Goal: Use online tool/utility: Utilize a website feature to perform a specific function

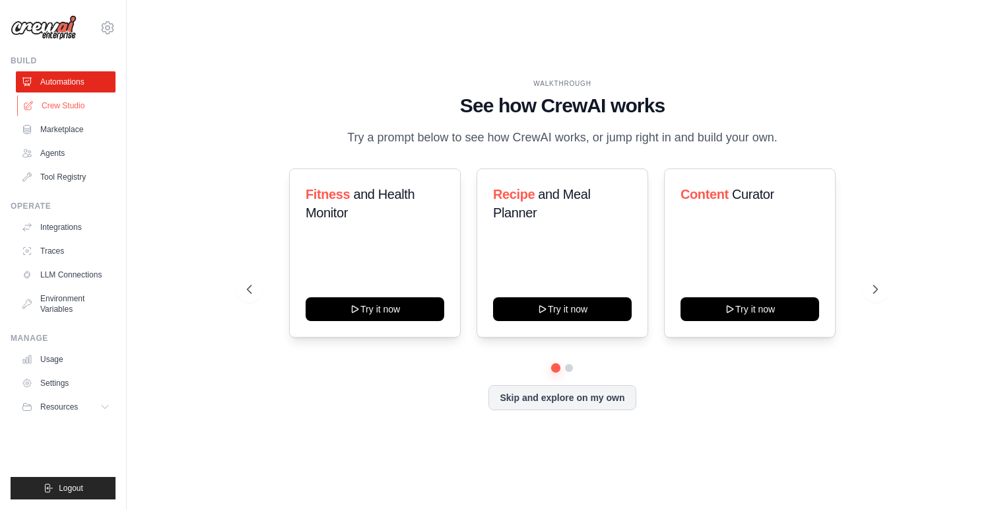
click at [79, 114] on link "Crew Studio" at bounding box center [67, 105] width 100 height 21
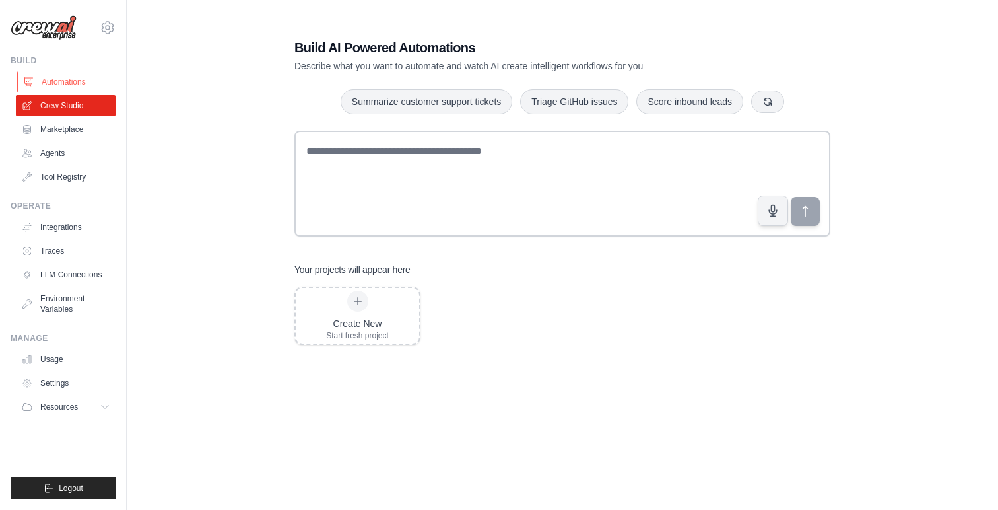
click at [73, 85] on link "Automations" at bounding box center [67, 81] width 100 height 21
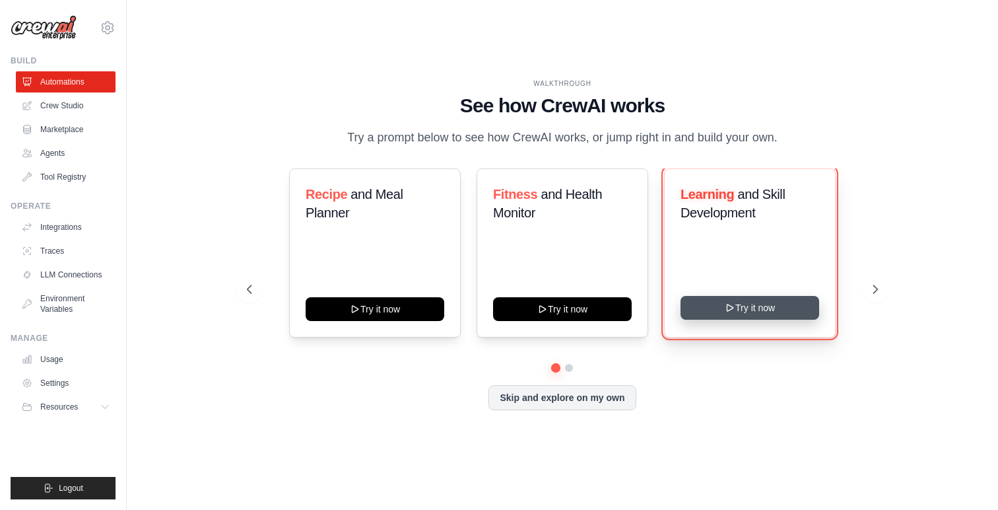
click at [764, 302] on button "Try it now" at bounding box center [750, 308] width 139 height 24
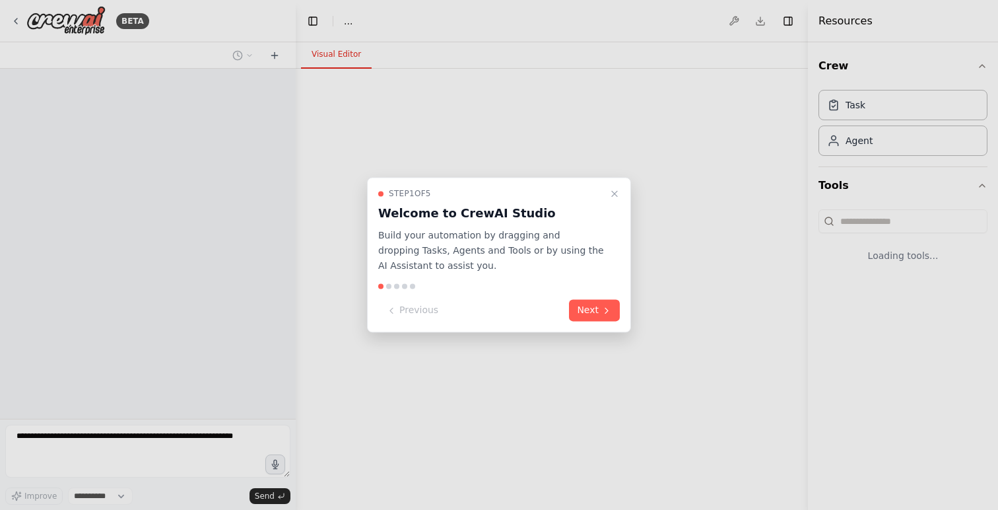
select select "****"
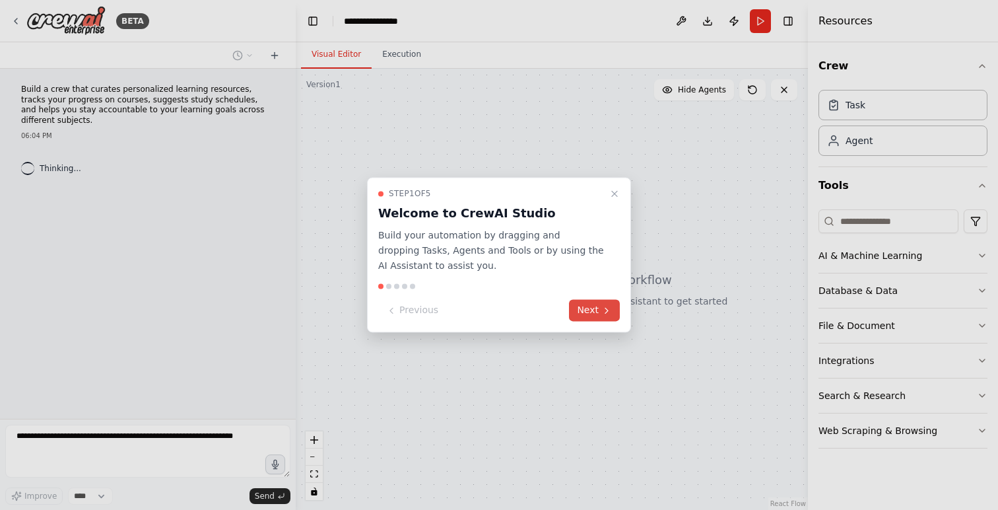
click at [599, 314] on button "Next" at bounding box center [594, 311] width 51 height 22
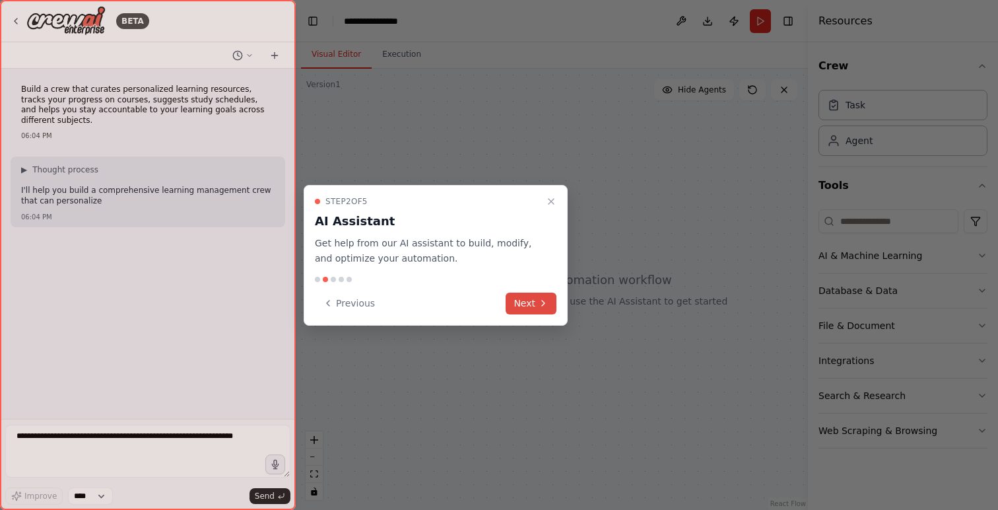
click at [541, 298] on icon at bounding box center [543, 303] width 11 height 11
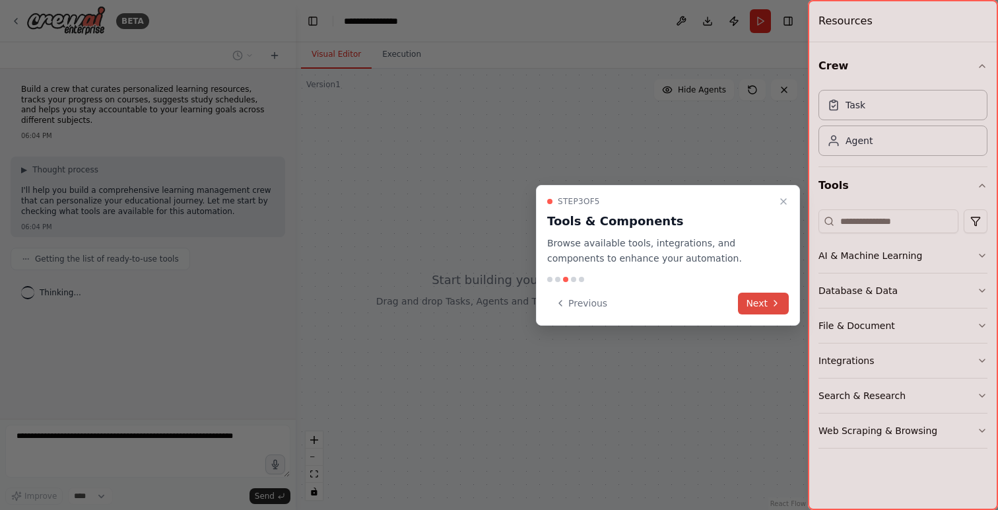
click at [750, 304] on button "Next" at bounding box center [763, 303] width 51 height 22
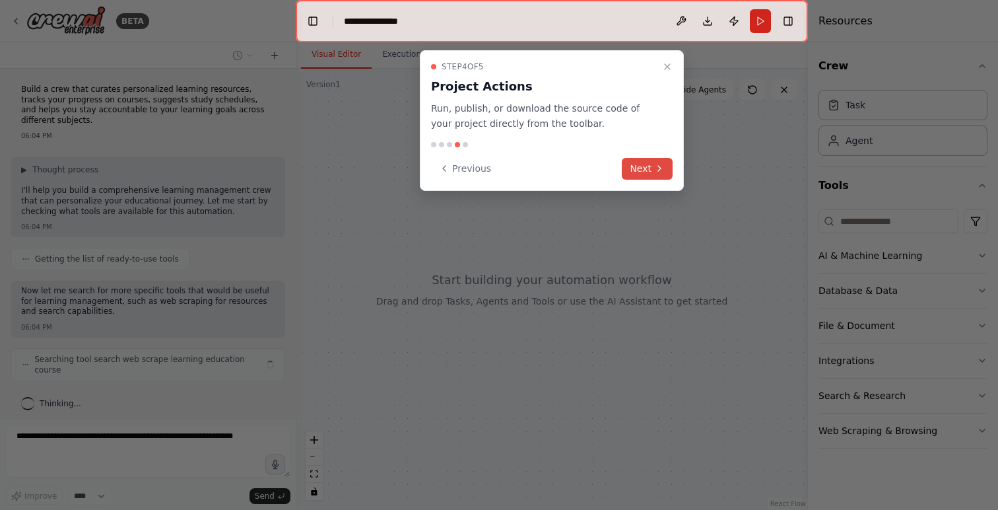
click at [640, 158] on button "Next" at bounding box center [647, 169] width 51 height 22
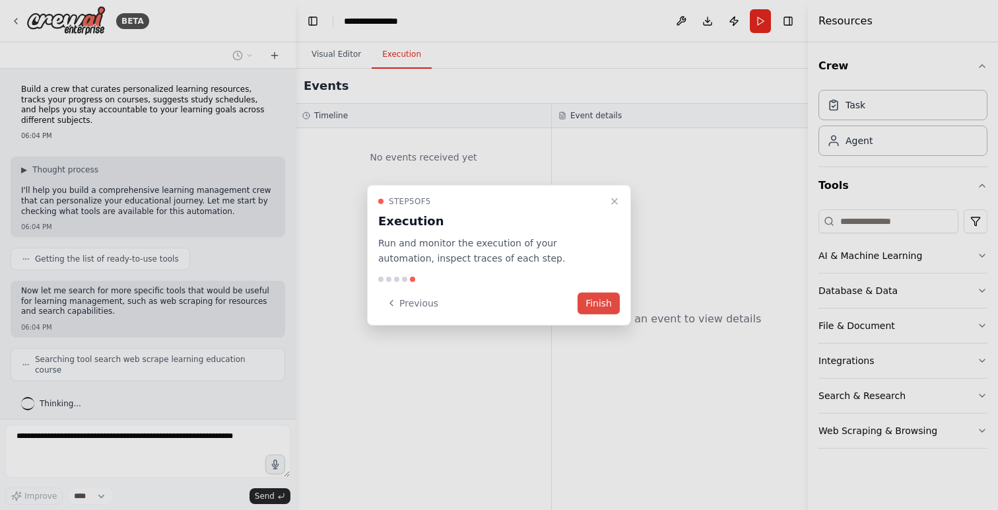
click at [603, 305] on button "Finish" at bounding box center [599, 303] width 42 height 22
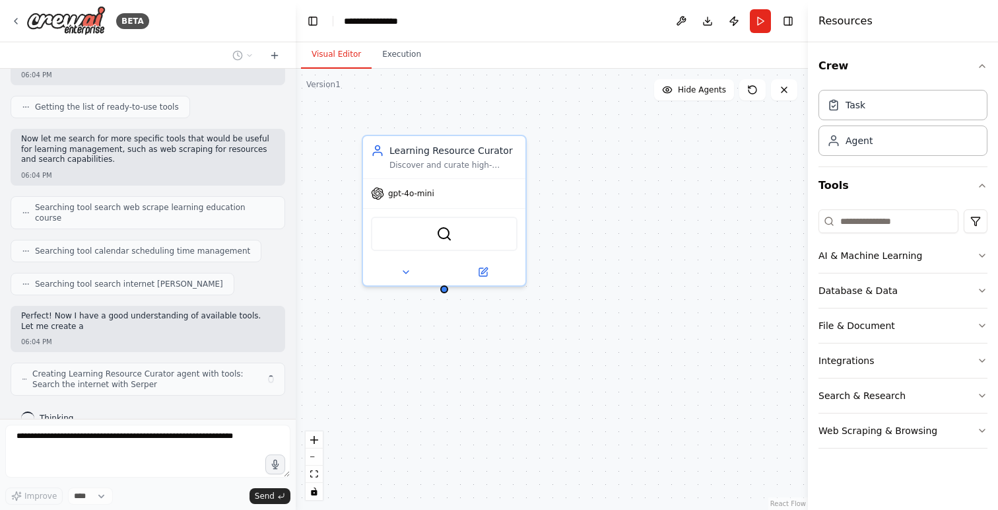
scroll to position [162, 0]
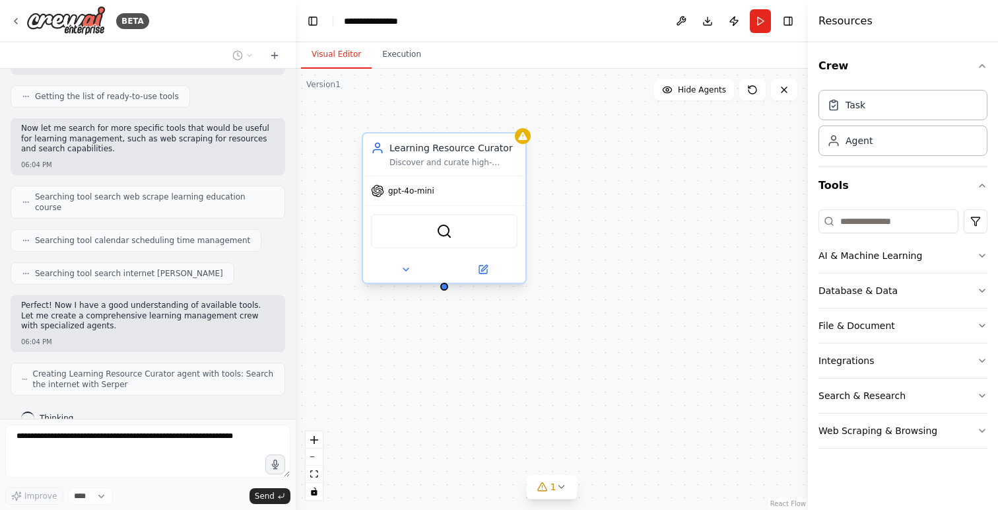
click at [431, 192] on span "gpt-4o-mini" at bounding box center [411, 191] width 46 height 11
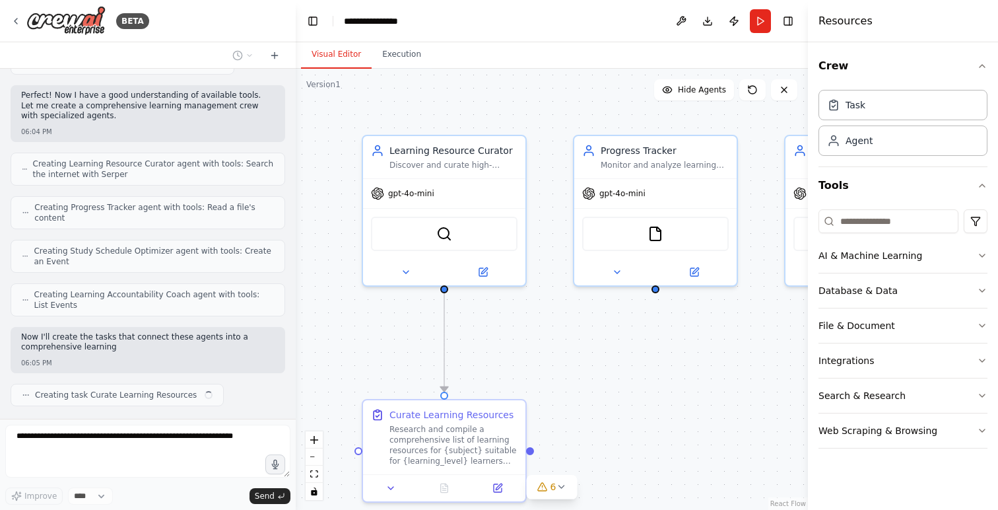
scroll to position [383, 0]
